Goal: Book appointment/travel/reservation

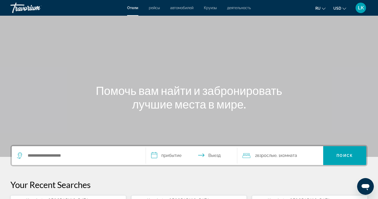
click at [154, 9] on span "рейсы" at bounding box center [154, 8] width 11 height 4
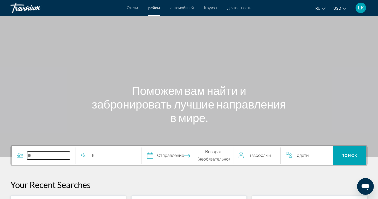
click at [63, 159] on input "Search widget" at bounding box center [48, 156] width 43 height 8
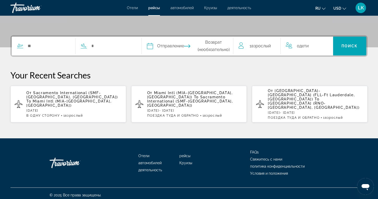
click at [75, 102] on span "Miami Intl (MIA-[GEOGRAPHIC_DATA], [GEOGRAPHIC_DATA])" at bounding box center [68, 103] width 85 height 8
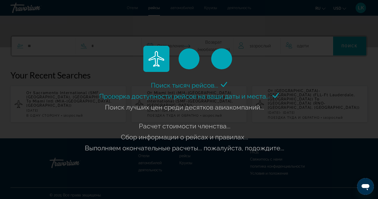
click at [69, 51] on div "Поиск тысяч рейсов... Проверка доступности рейсов на ваши даты и места... Поиск…" at bounding box center [189, 99] width 378 height 199
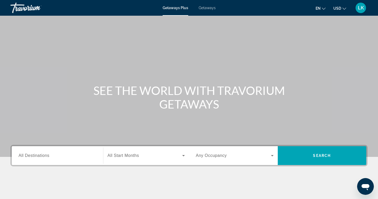
click at [43, 156] on span "All Destinations" at bounding box center [34, 155] width 31 height 4
click at [43, 156] on input "Destination All Destinations" at bounding box center [58, 156] width 78 height 6
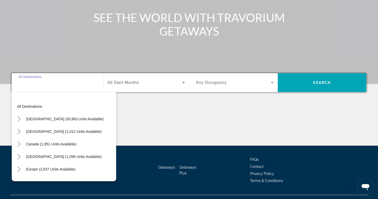
scroll to position [84, 0]
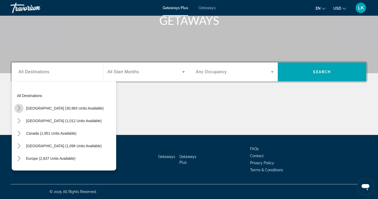
click at [21, 108] on icon "Toggle United States (30,983 units available) submenu" at bounding box center [18, 108] width 5 height 5
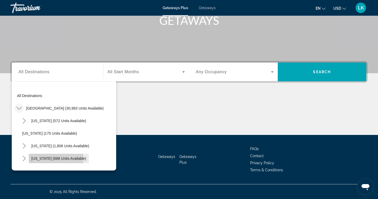
click at [49, 159] on span "Colorado (688 units available)" at bounding box center [58, 158] width 55 height 4
type input "**********"
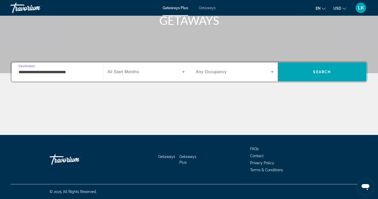
click at [184, 72] on icon "Search widget" at bounding box center [183, 71] width 3 height 1
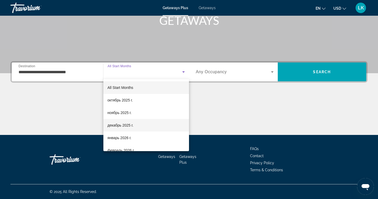
click at [122, 127] on span "декабрь 2025 г." at bounding box center [121, 125] width 26 height 6
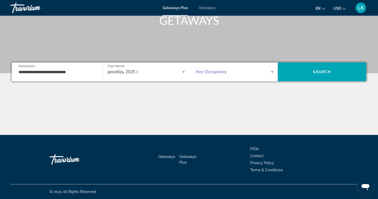
click at [272, 72] on icon "Search widget" at bounding box center [272, 71] width 3 height 1
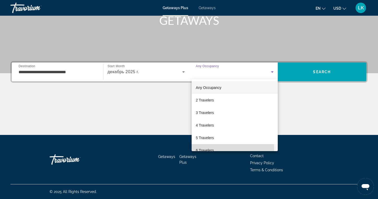
click at [205, 149] on span "6 Travelers" at bounding box center [205, 150] width 18 height 6
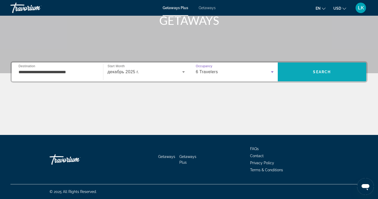
click at [316, 69] on span "Search" at bounding box center [322, 72] width 89 height 13
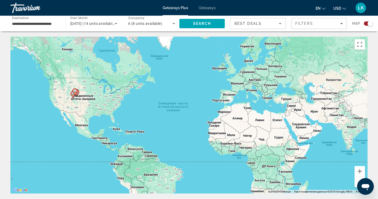
click at [78, 98] on div "Чтобы активировать перетаскивание с помощью клавиатуры, нажмите Alt + Ввод. Пос…" at bounding box center [188, 115] width 357 height 157
click at [365, 24] on div "Search widget" at bounding box center [368, 23] width 9 height 4
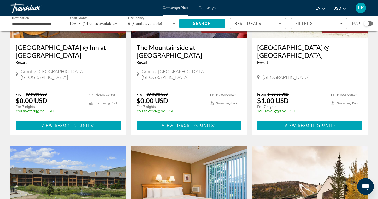
scroll to position [98, 0]
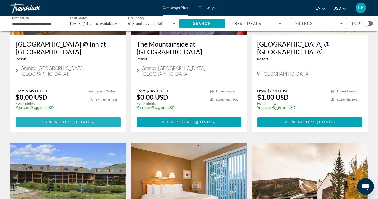
click at [75, 120] on span "( 2 units )" at bounding box center [83, 122] width 23 height 4
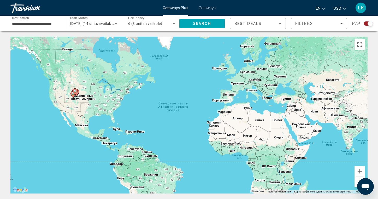
click at [367, 23] on div "Search widget" at bounding box center [368, 23] width 9 height 4
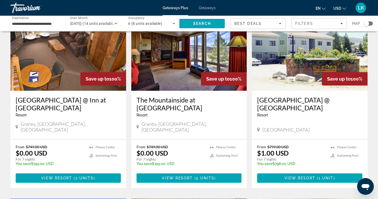
scroll to position [38, 0]
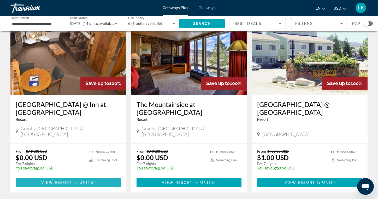
click at [80, 180] on span "2 units" at bounding box center [84, 182] width 18 height 4
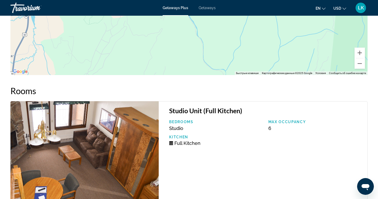
scroll to position [745, 0]
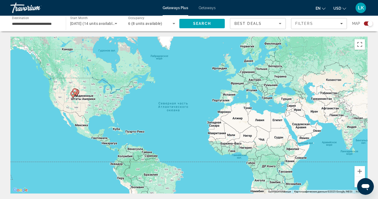
click at [365, 24] on div "Search widget" at bounding box center [368, 23] width 9 height 4
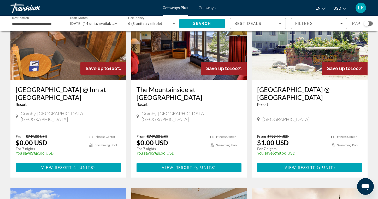
scroll to position [54, 0]
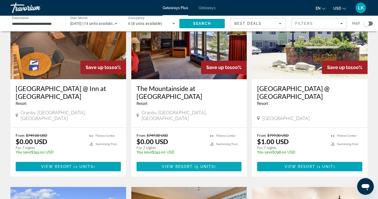
click at [180, 164] on span "View Resort" at bounding box center [177, 166] width 31 height 4
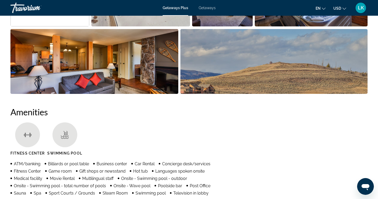
scroll to position [152, 0]
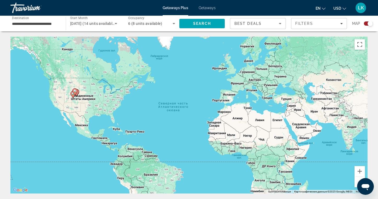
click at [364, 24] on div "Search widget" at bounding box center [368, 23] width 9 height 4
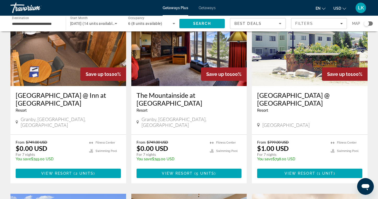
scroll to position [95, 0]
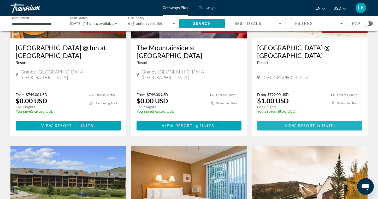
click at [305, 119] on span "Main content" at bounding box center [309, 125] width 105 height 13
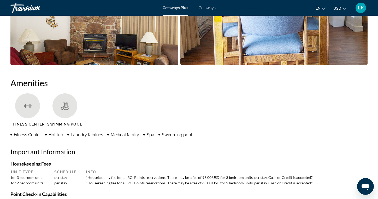
scroll to position [249, 0]
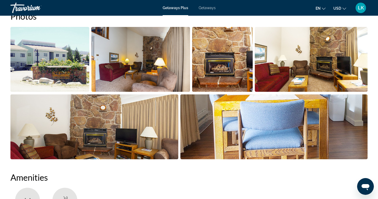
click at [45, 56] on img "Open full-screen image slider" at bounding box center [49, 59] width 79 height 65
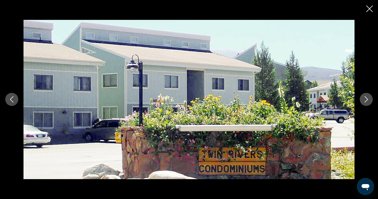
click at [367, 99] on icon "Next image" at bounding box center [366, 99] width 6 height 6
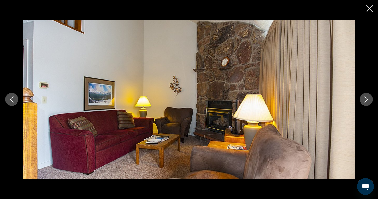
click at [367, 99] on icon "Next image" at bounding box center [366, 99] width 6 height 6
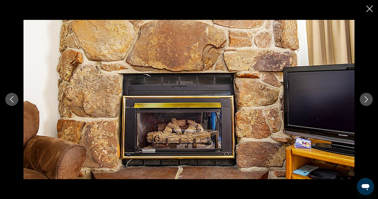
click at [367, 99] on icon "Next image" at bounding box center [366, 99] width 6 height 6
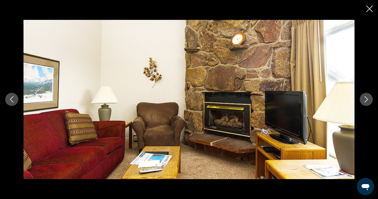
click at [367, 99] on icon "Next image" at bounding box center [366, 99] width 6 height 6
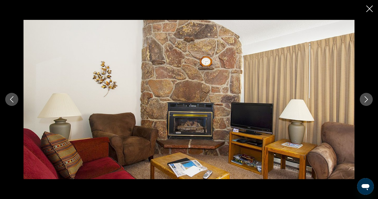
click at [367, 99] on icon "Next image" at bounding box center [366, 99] width 6 height 6
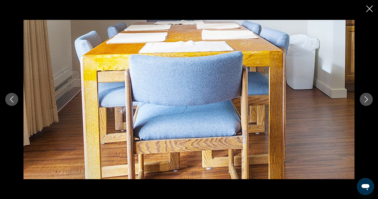
click at [367, 99] on icon "Next image" at bounding box center [366, 99] width 6 height 6
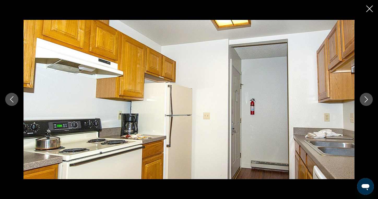
click at [366, 99] on icon "Next image" at bounding box center [366, 99] width 6 height 6
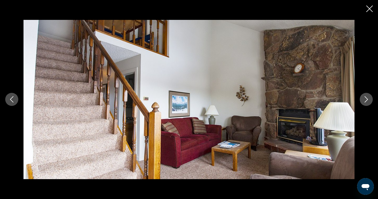
click at [366, 99] on icon "Next image" at bounding box center [366, 99] width 6 height 6
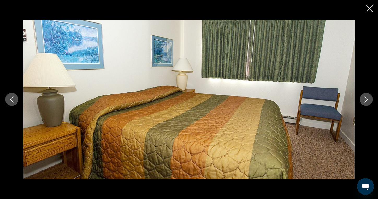
click at [366, 99] on icon "Next image" at bounding box center [366, 99] width 6 height 6
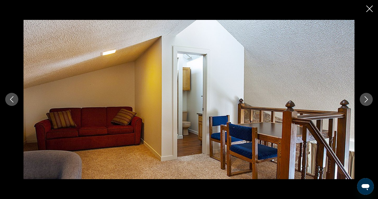
click at [366, 99] on icon "Next image" at bounding box center [366, 99] width 6 height 6
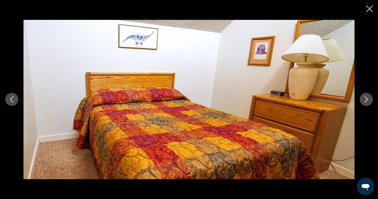
click at [366, 99] on icon "Next image" at bounding box center [366, 99] width 6 height 6
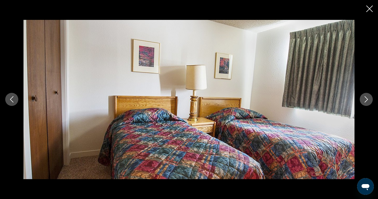
click at [366, 99] on icon "Next image" at bounding box center [366, 99] width 6 height 6
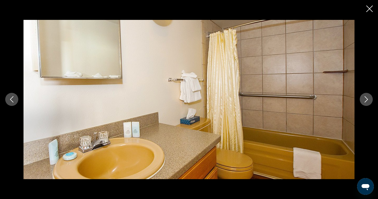
click at [366, 99] on icon "Next image" at bounding box center [366, 99] width 6 height 6
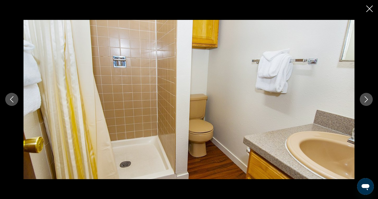
click at [366, 99] on icon "Next image" at bounding box center [366, 99] width 6 height 6
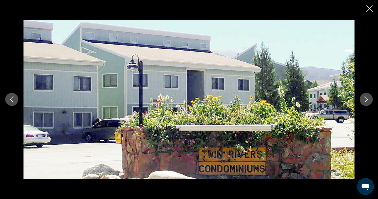
click at [366, 99] on icon "Next image" at bounding box center [366, 99] width 6 height 6
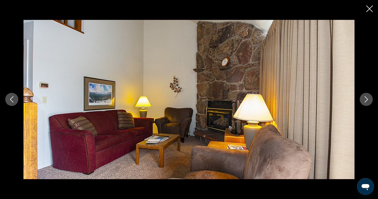
click at [370, 8] on icon "Close slideshow" at bounding box center [370, 8] width 7 height 7
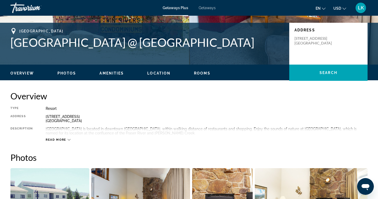
scroll to position [0, 0]
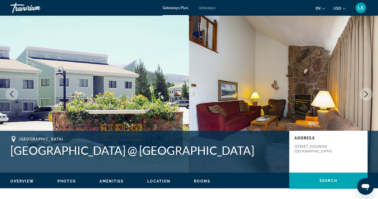
click at [207, 10] on span "Getaways" at bounding box center [207, 8] width 17 height 4
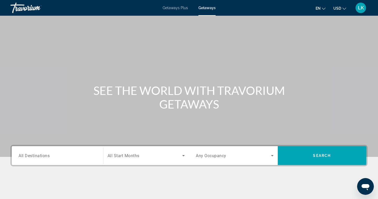
click at [74, 162] on div "Search widget" at bounding box center [58, 155] width 78 height 15
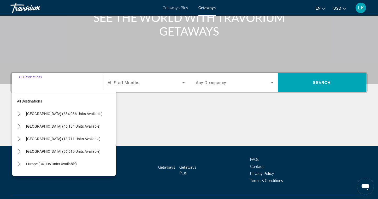
scroll to position [84, 0]
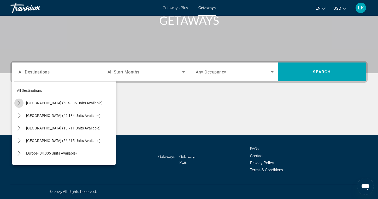
click at [20, 102] on icon "Toggle United States (634,036 units available) submenu" at bounding box center [19, 102] width 3 height 5
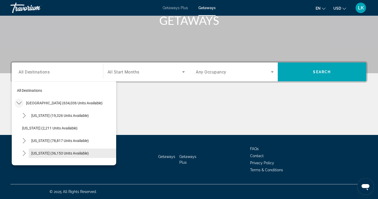
click at [38, 154] on span "Colorado (36,153 units available)" at bounding box center [59, 153] width 57 height 4
type input "**********"
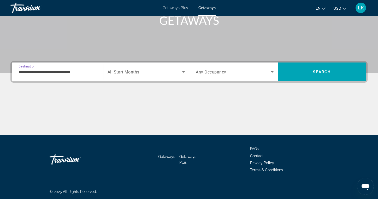
click at [185, 72] on icon "Search widget" at bounding box center [184, 72] width 6 height 6
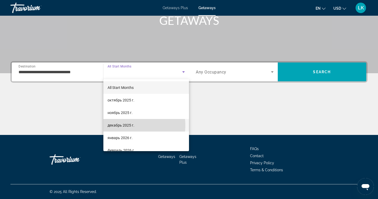
click at [127, 125] on span "декабрь 2025 г." at bounding box center [121, 125] width 27 height 6
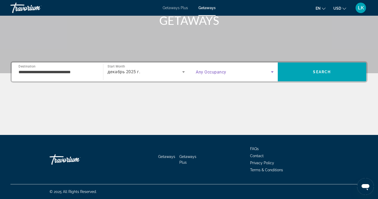
click at [275, 72] on icon "Search widget" at bounding box center [272, 72] width 6 height 6
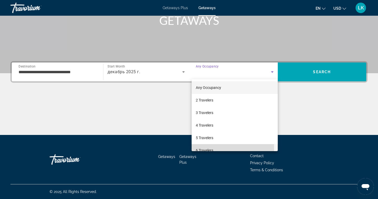
click at [199, 148] on span "6 Travelers" at bounding box center [205, 150] width 18 height 6
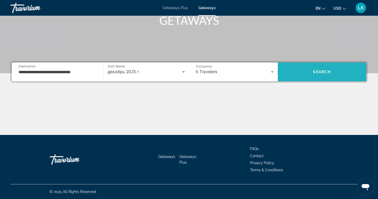
click at [319, 69] on span "Search" at bounding box center [322, 72] width 89 height 13
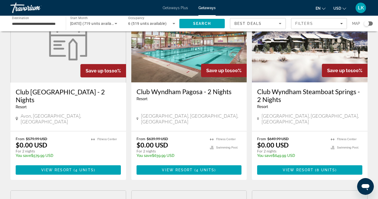
scroll to position [91, 0]
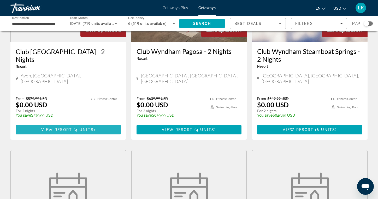
click at [88, 127] on span "4 units" at bounding box center [84, 129] width 19 height 4
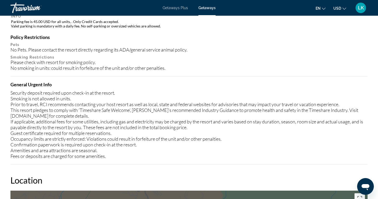
scroll to position [219, 0]
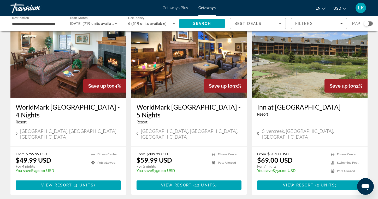
scroll to position [428, 0]
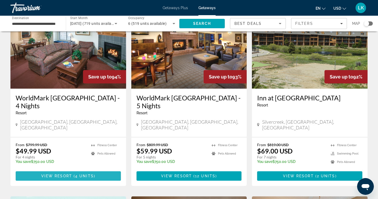
click at [50, 174] on span "View Resort" at bounding box center [56, 176] width 31 height 4
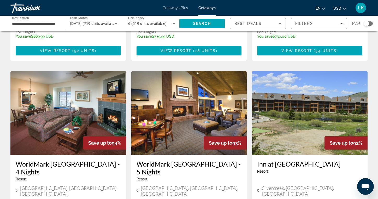
scroll to position [401, 0]
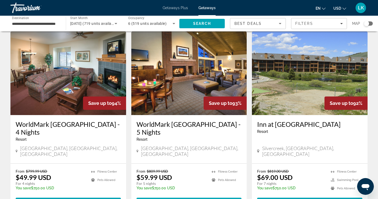
click at [200, 199] on span "12 units" at bounding box center [205, 202] width 20 height 4
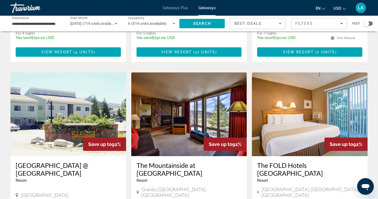
scroll to position [666, 0]
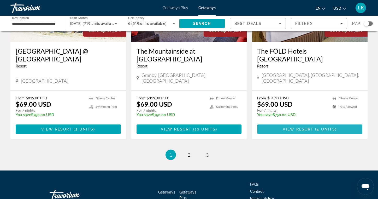
click at [286, 127] on span "View Resort" at bounding box center [298, 129] width 31 height 4
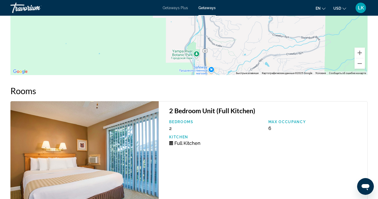
scroll to position [949, 0]
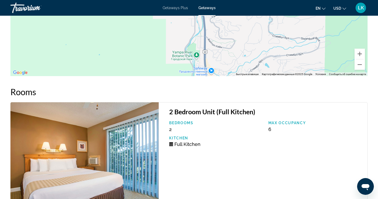
click at [175, 7] on span "Getaways Plus" at bounding box center [175, 8] width 25 height 4
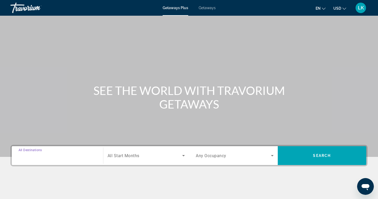
click at [53, 154] on input "Destination All Destinations" at bounding box center [58, 156] width 78 height 6
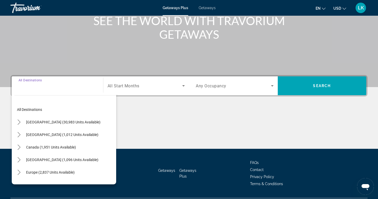
scroll to position [84, 0]
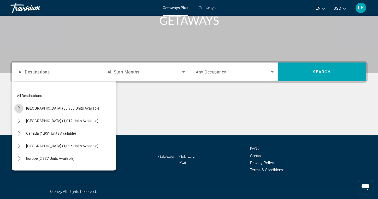
click at [20, 106] on icon "Toggle United States (30,983 units available) submenu" at bounding box center [18, 108] width 5 height 5
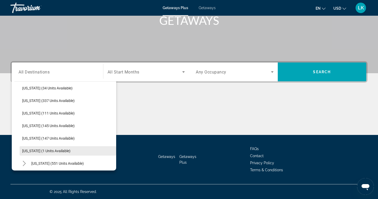
scroll to position [141, 0]
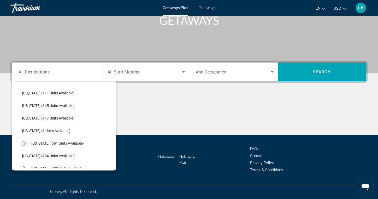
click at [26, 143] on icon "Toggle Maine (551 units available) submenu" at bounding box center [24, 143] width 3 height 5
click at [185, 71] on icon "Search widget" at bounding box center [184, 72] width 6 height 6
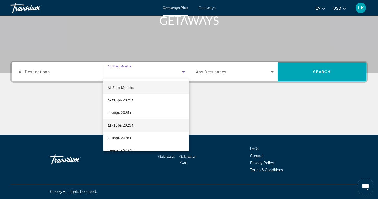
click at [121, 125] on span "декабрь 2025 г." at bounding box center [121, 125] width 27 height 6
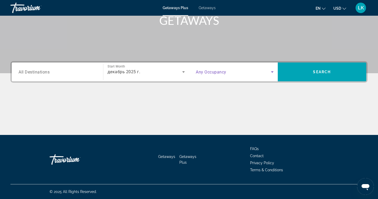
click at [274, 72] on icon "Search widget" at bounding box center [272, 72] width 6 height 6
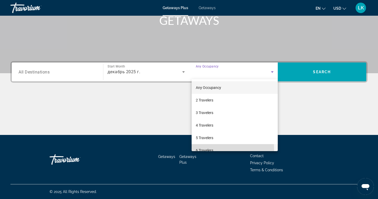
click at [207, 150] on span "6 Travelers" at bounding box center [205, 150] width 18 height 6
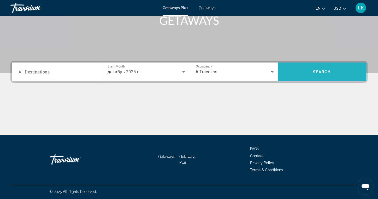
click at [320, 73] on span "Search" at bounding box center [322, 72] width 18 height 4
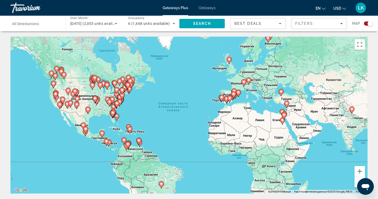
click at [366, 24] on div "Search widget" at bounding box center [368, 23] width 9 height 4
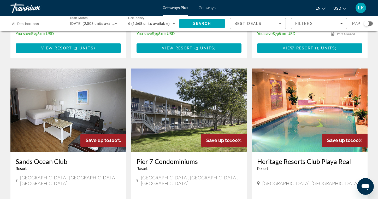
scroll to position [575, 0]
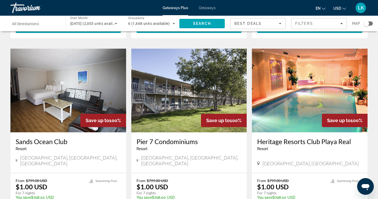
click at [47, 25] on input "Destination All Destinations" at bounding box center [35, 24] width 47 height 6
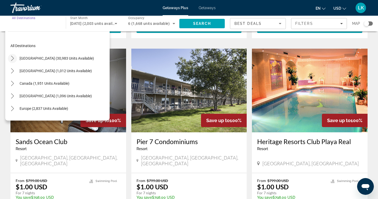
click at [14, 58] on icon "Toggle United States (30,983 units available) submenu" at bounding box center [12, 58] width 5 height 5
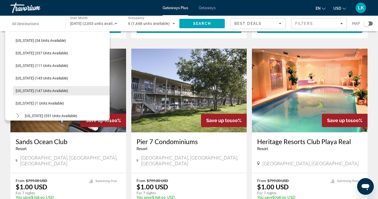
scroll to position [152, 0]
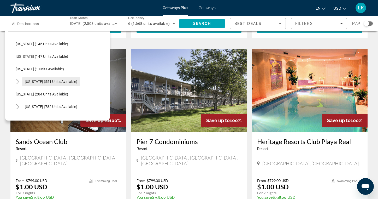
click at [28, 82] on span "Maine (551 units available)" at bounding box center [51, 81] width 53 height 4
type input "**********"
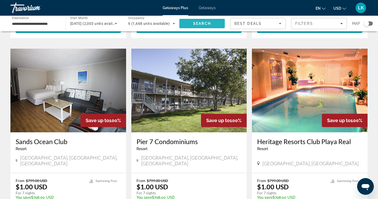
click at [191, 24] on span "Search" at bounding box center [201, 23] width 45 height 13
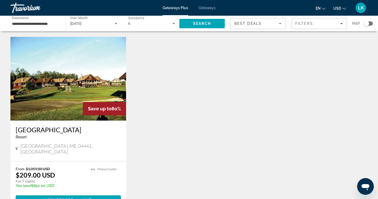
scroll to position [231, 0]
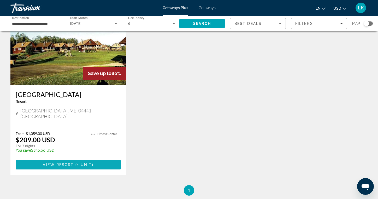
click at [76, 158] on span "Main content" at bounding box center [68, 164] width 105 height 13
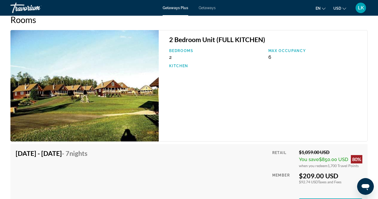
scroll to position [861, 0]
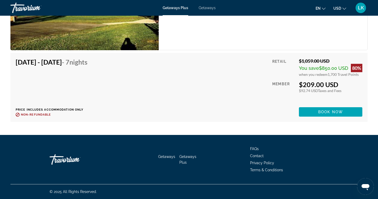
click at [318, 114] on button "Book now" at bounding box center [330, 111] width 63 height 9
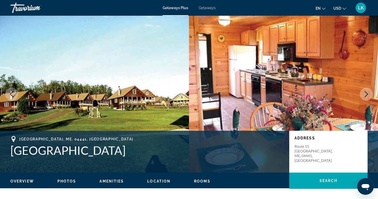
click at [368, 94] on icon "Next image" at bounding box center [366, 94] width 3 height 6
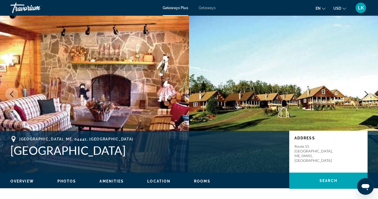
click at [367, 93] on icon "Next image" at bounding box center [366, 94] width 3 height 6
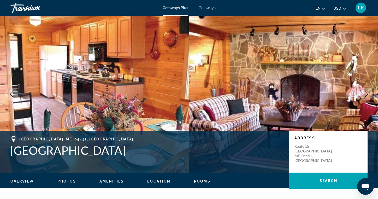
click at [367, 93] on icon "Next image" at bounding box center [366, 94] width 3 height 6
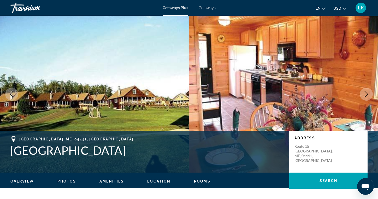
click at [367, 93] on icon "Next image" at bounding box center [366, 94] width 3 height 6
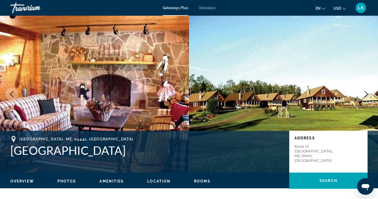
click at [367, 93] on icon "Next image" at bounding box center [366, 94] width 3 height 6
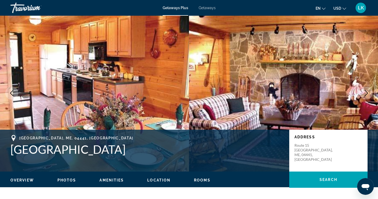
scroll to position [2, 0]
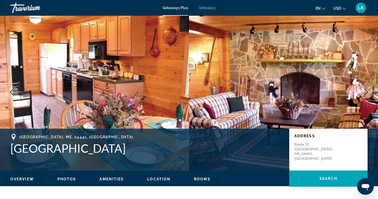
click at [366, 91] on icon "Next image" at bounding box center [366, 92] width 6 height 6
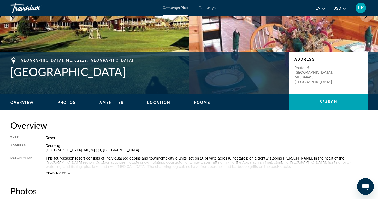
scroll to position [0, 0]
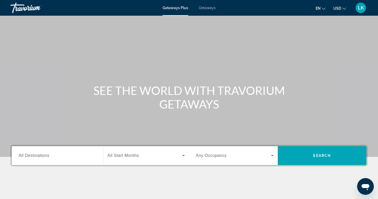
click at [56, 153] on input "Destination All Destinations" at bounding box center [58, 156] width 78 height 6
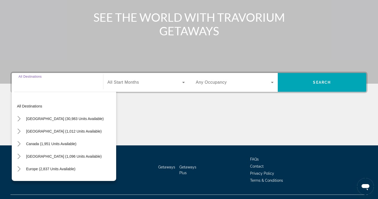
scroll to position [84, 0]
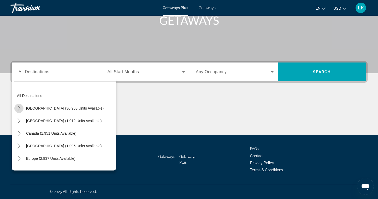
click at [21, 106] on icon "Toggle United States (30,983 units available) submenu" at bounding box center [18, 108] width 5 height 5
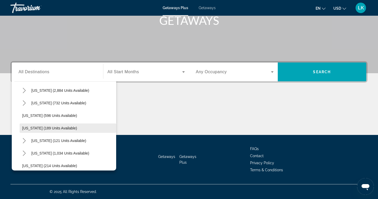
scroll to position [283, 0]
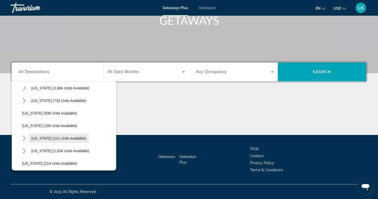
click at [75, 139] on span "[US_STATE] (121 units available)" at bounding box center [58, 138] width 55 height 4
type input "**********"
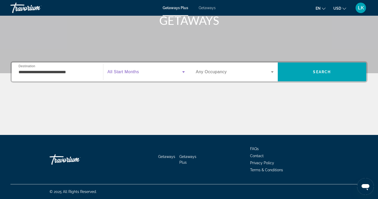
click at [186, 72] on icon "Search widget" at bounding box center [184, 72] width 6 height 6
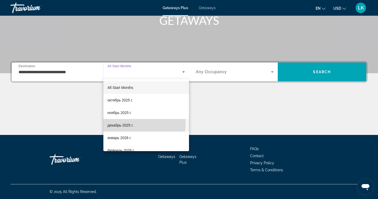
click at [124, 124] on span "декабрь 2025 г." at bounding box center [121, 125] width 26 height 6
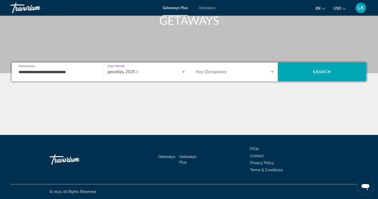
click at [271, 72] on icon "Search widget" at bounding box center [272, 72] width 6 height 6
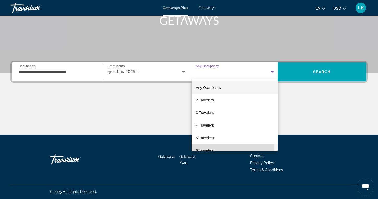
click at [198, 147] on mat-option "6 Travelers" at bounding box center [235, 150] width 86 height 13
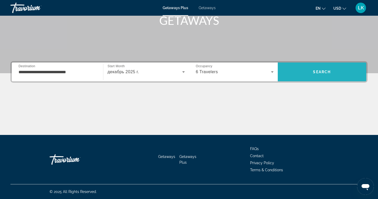
click at [315, 68] on span "Search" at bounding box center [322, 72] width 89 height 13
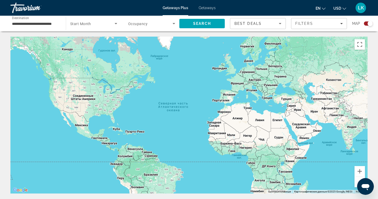
click at [365, 25] on div "Search widget" at bounding box center [366, 23] width 13 height 4
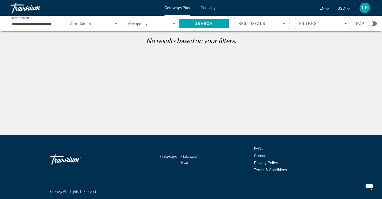
click at [32, 24] on input "**********" at bounding box center [35, 24] width 47 height 6
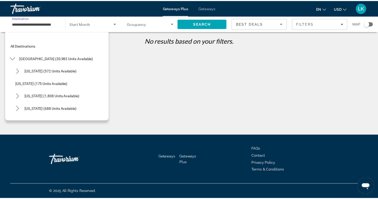
scroll to position [294, 0]
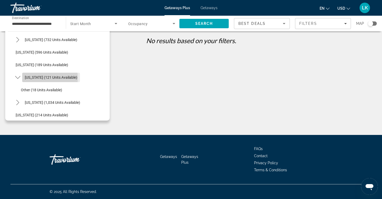
click at [42, 78] on span "New York (121 units available)" at bounding box center [51, 77] width 53 height 4
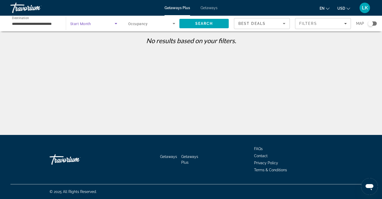
click at [116, 22] on icon "Search widget" at bounding box center [116, 23] width 6 height 6
click at [115, 24] on div at bounding box center [191, 99] width 382 height 199
click at [212, 8] on span "Getaways" at bounding box center [209, 8] width 17 height 4
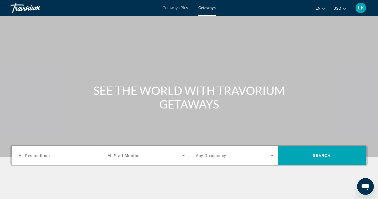
click at [54, 159] on div "Search widget" at bounding box center [58, 155] width 78 height 15
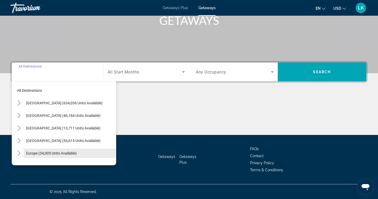
scroll to position [40, 0]
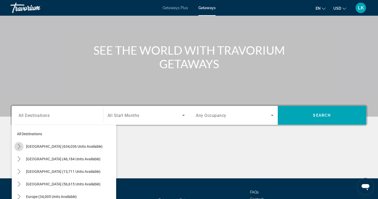
click at [20, 145] on icon "Toggle United States (634,036 units available) submenu" at bounding box center [18, 146] width 5 height 5
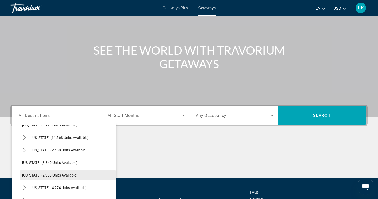
scroll to position [313, 0]
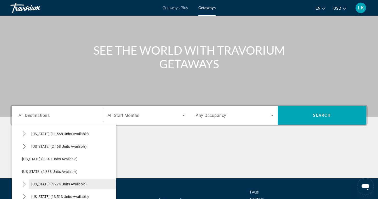
click at [85, 183] on span "Select destination: New York (4,274 units available)" at bounding box center [73, 184] width 88 height 13
type input "**********"
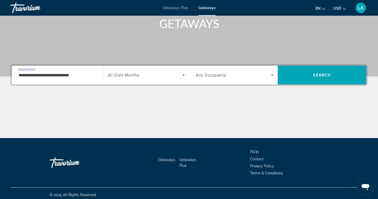
scroll to position [84, 0]
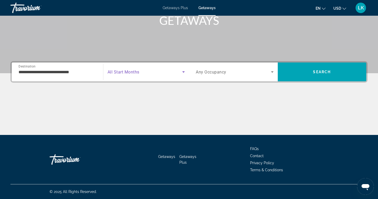
click at [184, 71] on icon "Search widget" at bounding box center [184, 72] width 6 height 6
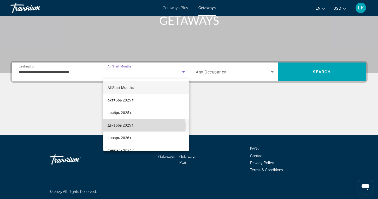
click at [119, 126] on span "декабрь 2025 г." at bounding box center [121, 125] width 27 height 6
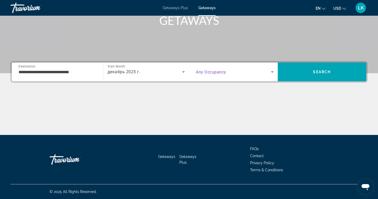
click at [272, 71] on icon "Search widget" at bounding box center [272, 72] width 6 height 6
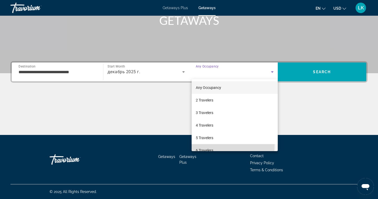
click at [204, 145] on mat-option "6 Travelers" at bounding box center [235, 150] width 86 height 13
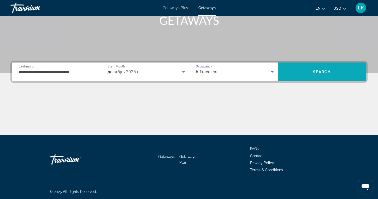
click at [319, 66] on span "Search" at bounding box center [322, 72] width 89 height 13
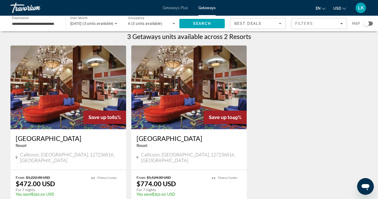
scroll to position [23, 0]
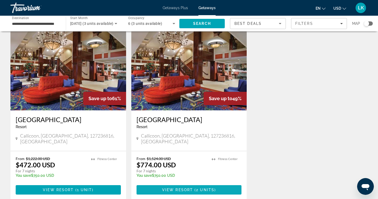
click at [183, 187] on span "Main content" at bounding box center [189, 189] width 105 height 13
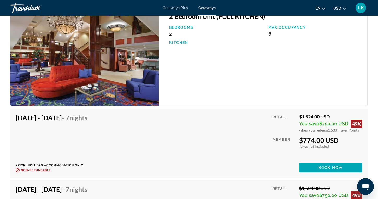
scroll to position [838, 0]
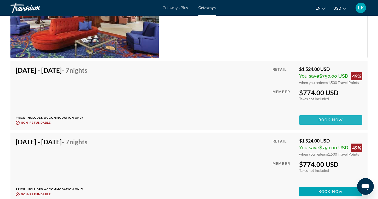
click at [319, 118] on span "Book now" at bounding box center [331, 120] width 25 height 4
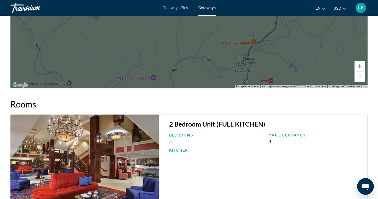
scroll to position [702, 0]
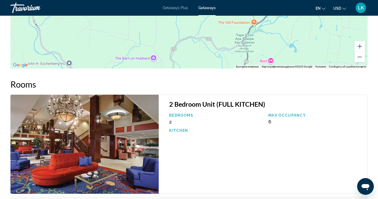
click at [106, 153] on img "Main content" at bounding box center [84, 144] width 148 height 99
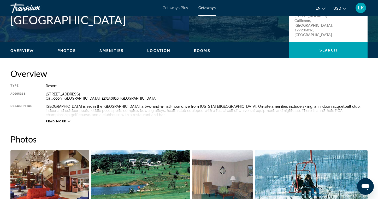
scroll to position [16, 0]
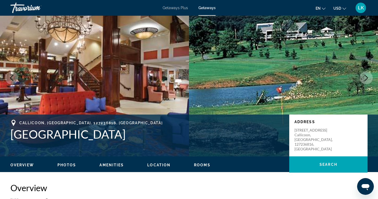
click at [369, 77] on icon "Next image" at bounding box center [366, 78] width 6 height 6
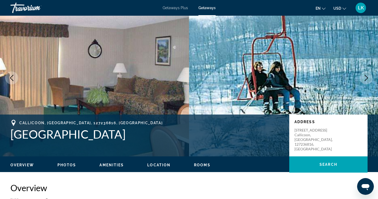
click at [368, 77] on icon "Next image" at bounding box center [366, 78] width 6 height 6
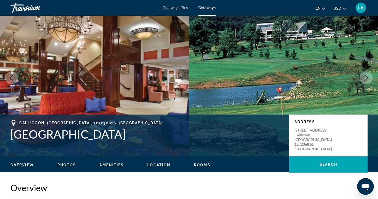
click at [368, 77] on icon "Next image" at bounding box center [366, 78] width 6 height 6
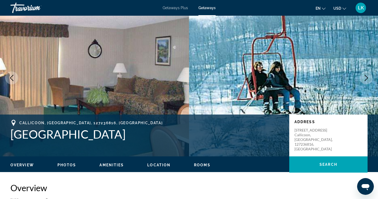
click at [368, 77] on icon "Next image" at bounding box center [366, 78] width 6 height 6
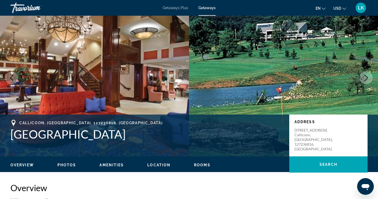
click at [368, 77] on icon "Next image" at bounding box center [366, 78] width 3 height 6
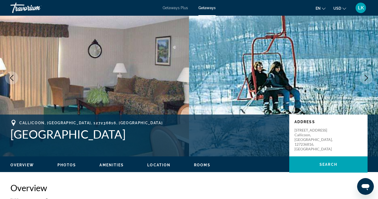
click at [367, 77] on icon "Next image" at bounding box center [366, 78] width 3 height 6
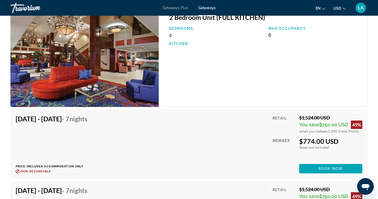
scroll to position [798, 0]
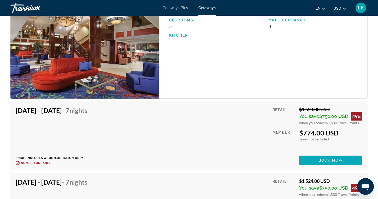
click at [316, 160] on span "Main content" at bounding box center [330, 160] width 63 height 13
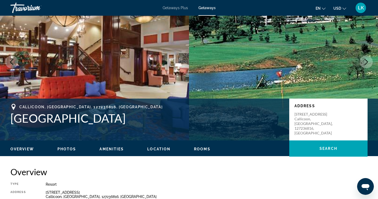
scroll to position [9, 0]
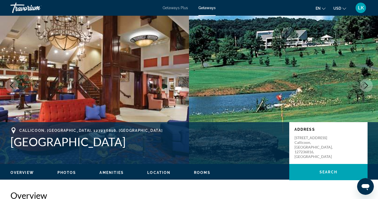
drag, startPoint x: 18, startPoint y: 127, endPoint x: 154, endPoint y: 154, distance: 138.8
click at [154, 154] on div "Callicoon, NY, 127236816, USA Villa Roma Resort Lodges Address 356 Villa Roma R…" at bounding box center [189, 142] width 378 height 31
click at [242, 94] on img "Main content" at bounding box center [283, 85] width 189 height 157
click at [169, 152] on div "Callicoon, NY, 127236816, USA Villa Roma Resort Lodges Address 356 Villa Roma R…" at bounding box center [189, 142] width 378 height 31
drag, startPoint x: 17, startPoint y: 126, endPoint x: 145, endPoint y: 155, distance: 130.7
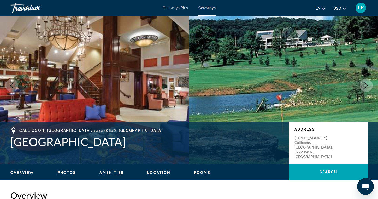
click at [145, 155] on div "Callicoon, NY, 127236816, USA Villa Roma Resort Lodges Address 356 Villa Roma R…" at bounding box center [189, 142] width 378 height 31
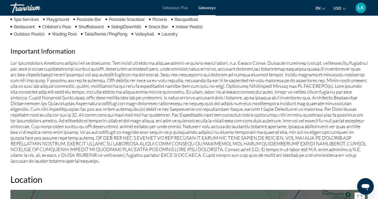
scroll to position [374, 0]
